Goal: Obtain resource: Obtain resource

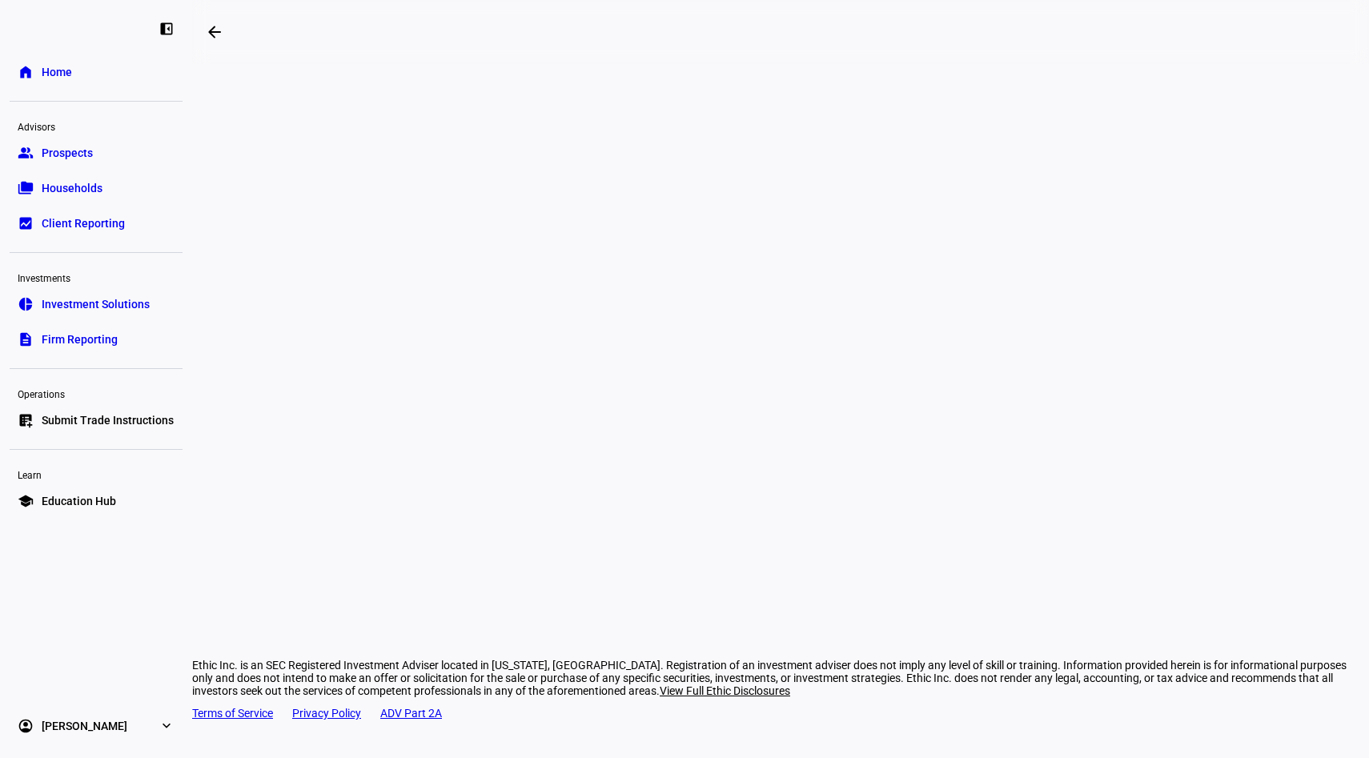
click at [72, 176] on link "folder_copy Households" at bounding box center [96, 188] width 173 height 32
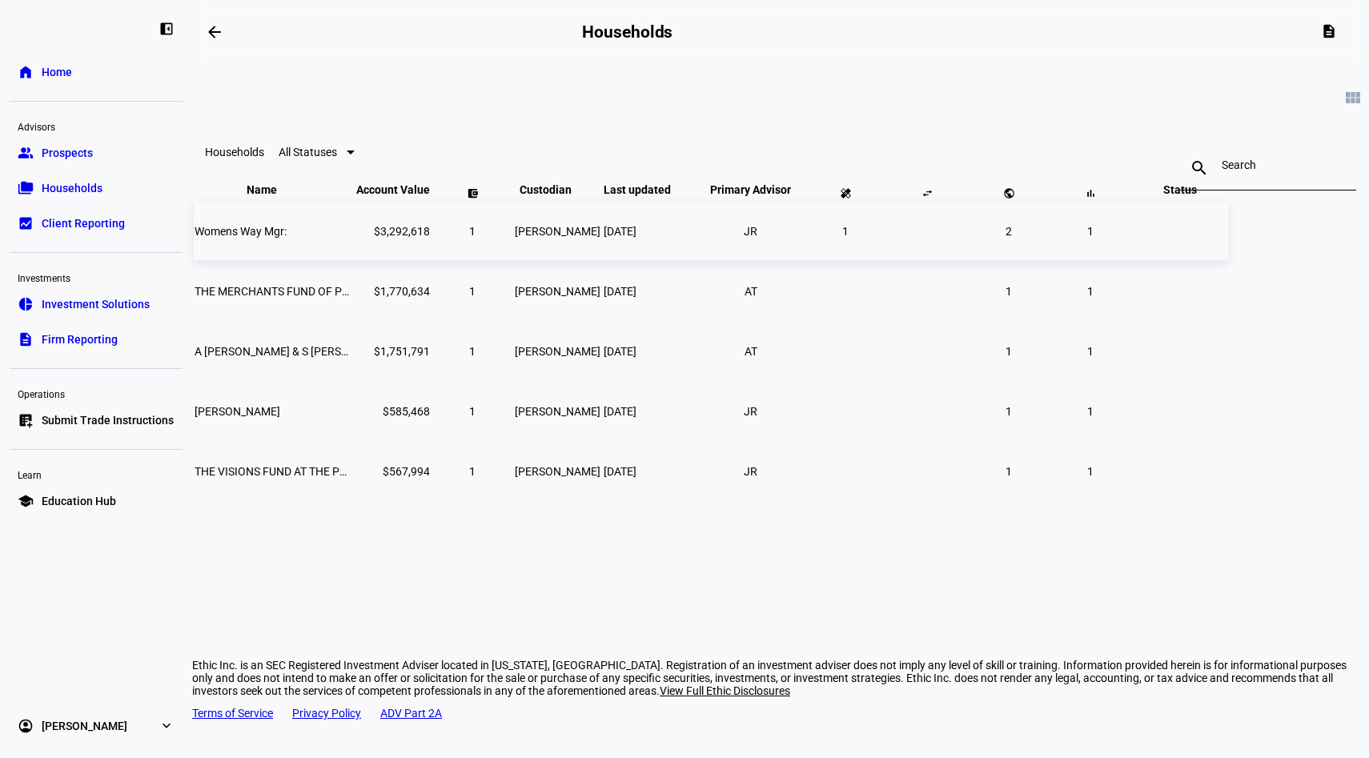
click at [287, 238] on span "Womens Way Mgr:" at bounding box center [241, 231] width 92 height 13
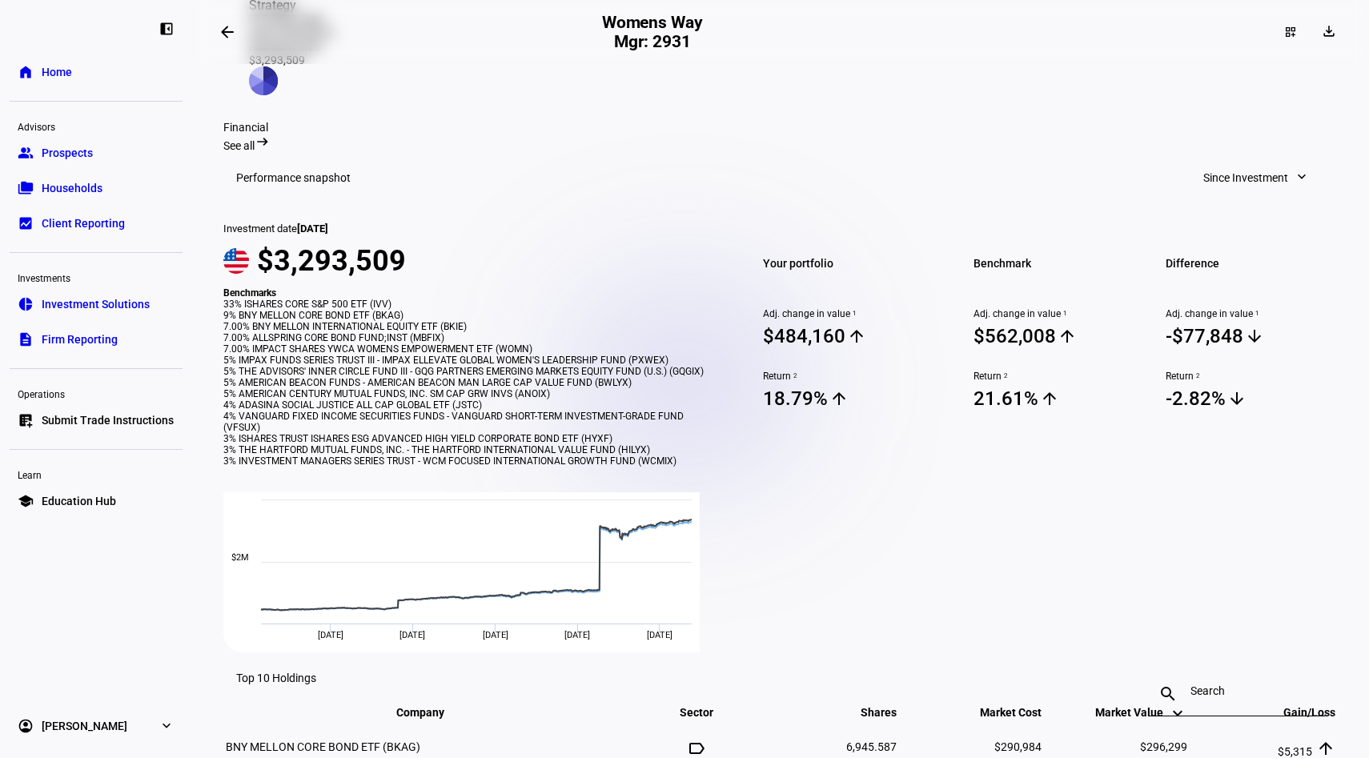
scroll to position [554, 0]
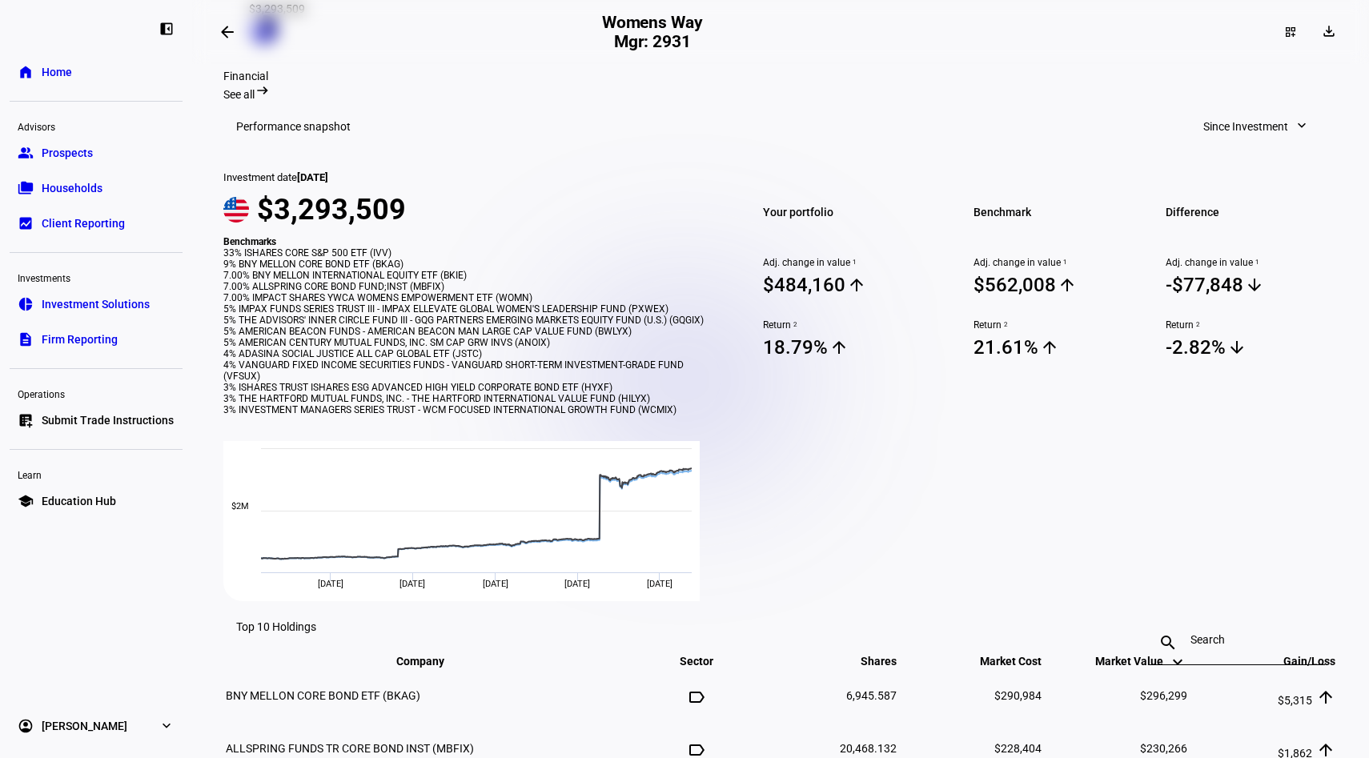
click at [745, 101] on mat-toolbar "Performance snapshot Since Investment expand_more" at bounding box center [780, 126] width 1114 height 51
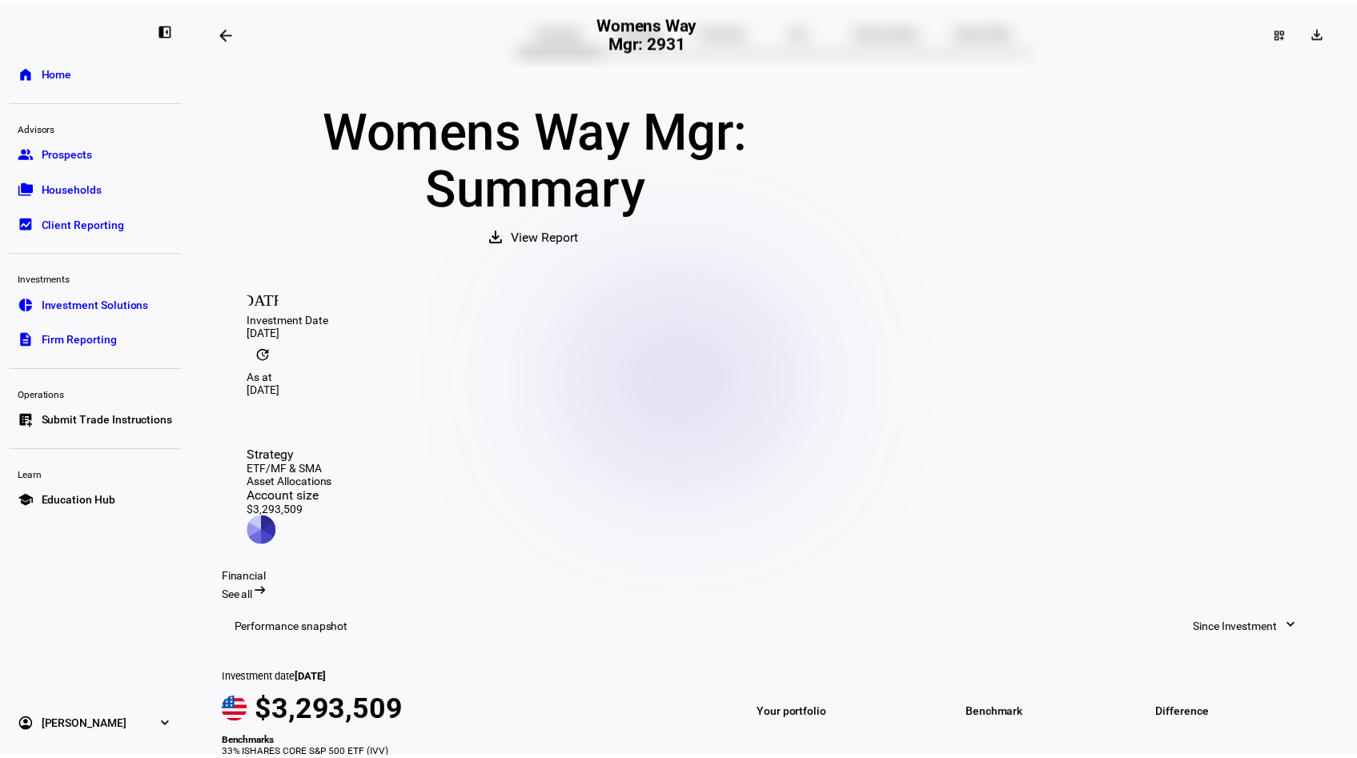
scroll to position [80, 0]
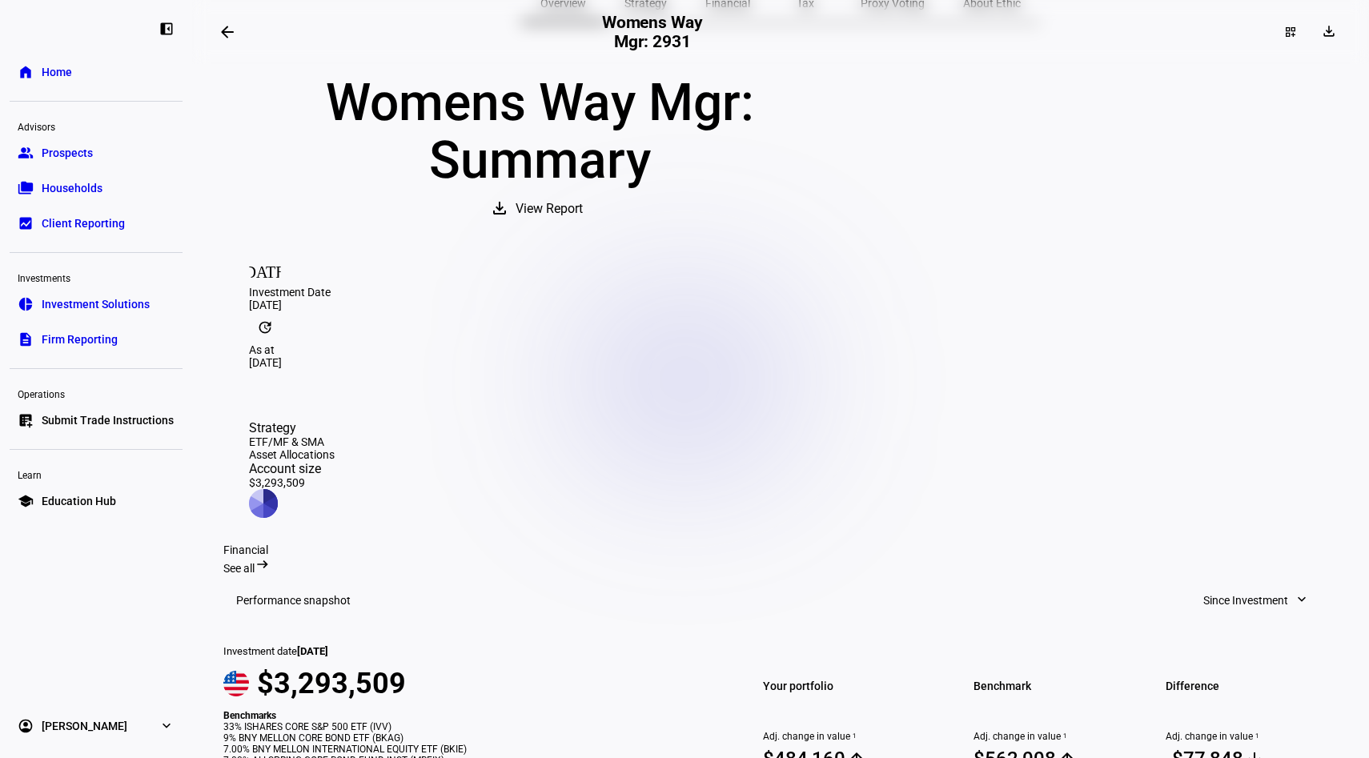
click at [583, 228] on span "View Report" at bounding box center [549, 209] width 67 height 38
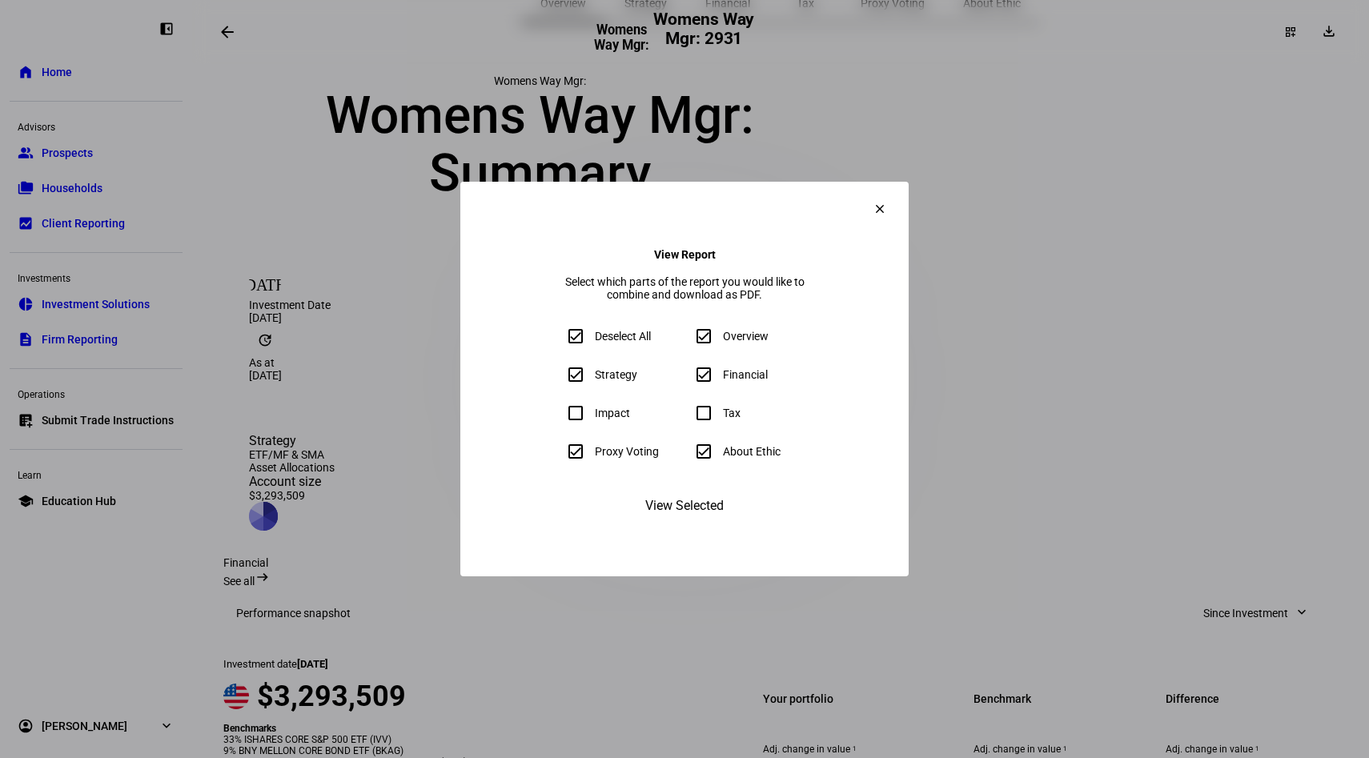
click at [709, 456] on input "About Ethic" at bounding box center [704, 451] width 32 height 32
checkbox input "false"
click at [560, 425] on eth-form-field-wrapper "Impact" at bounding box center [621, 413] width 122 height 32
click at [680, 525] on span "View Selected" at bounding box center [684, 506] width 78 height 38
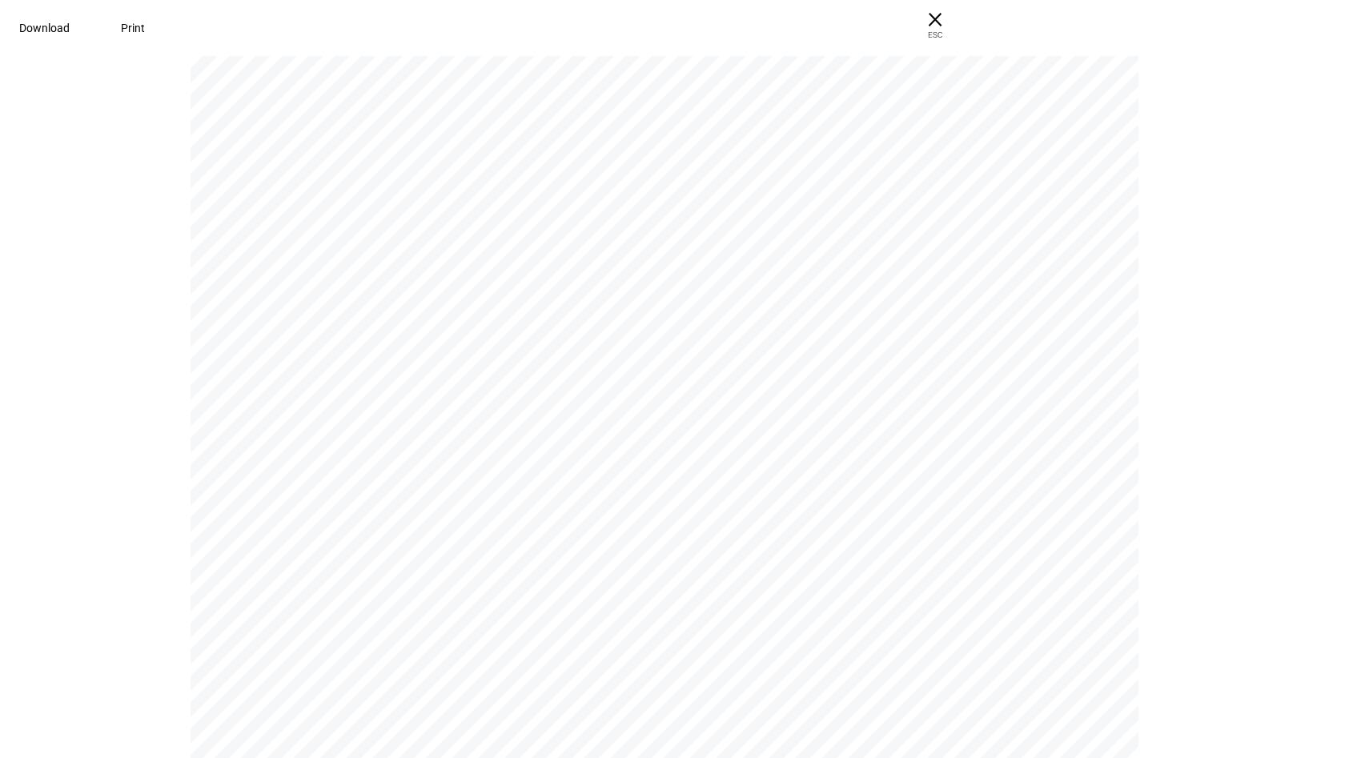
scroll to position [6707, 0]
